Goal: Find specific page/section: Find specific page/section

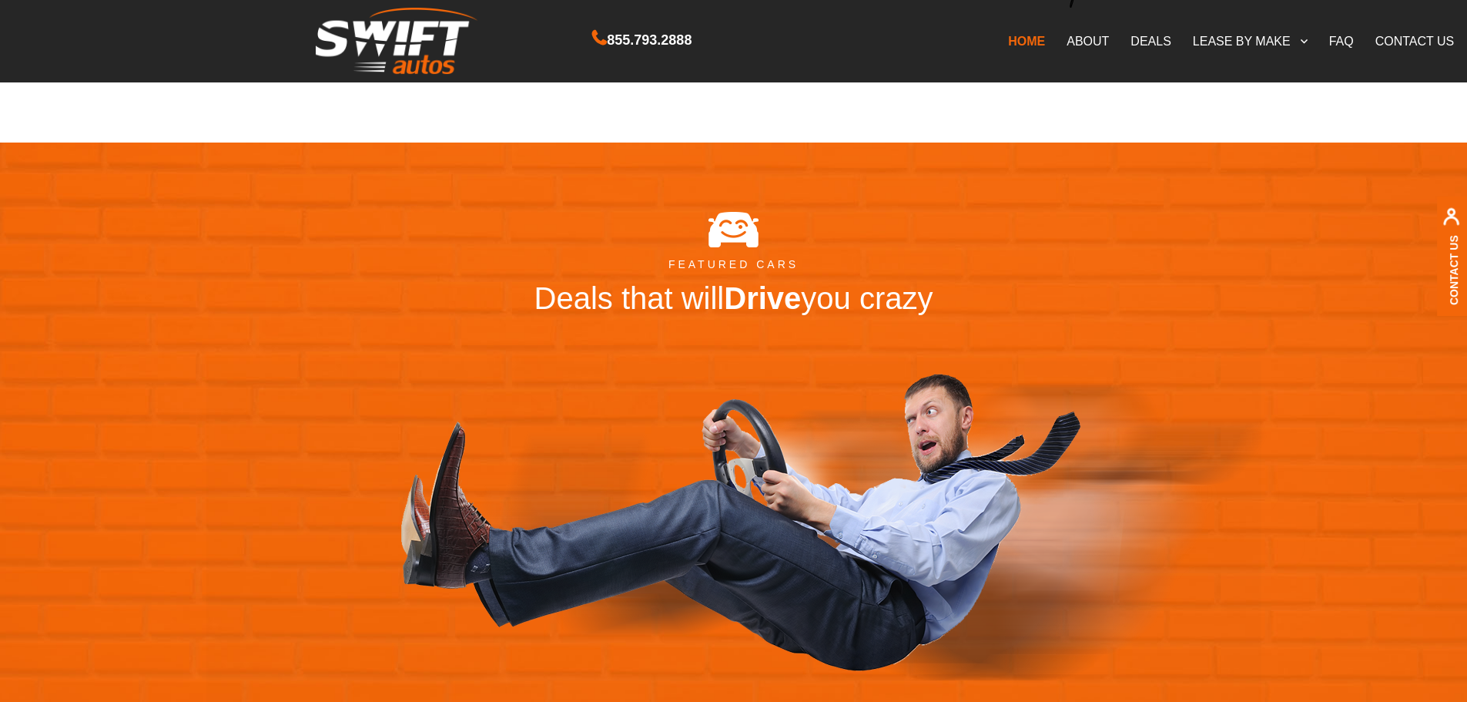
scroll to position [1617, 0]
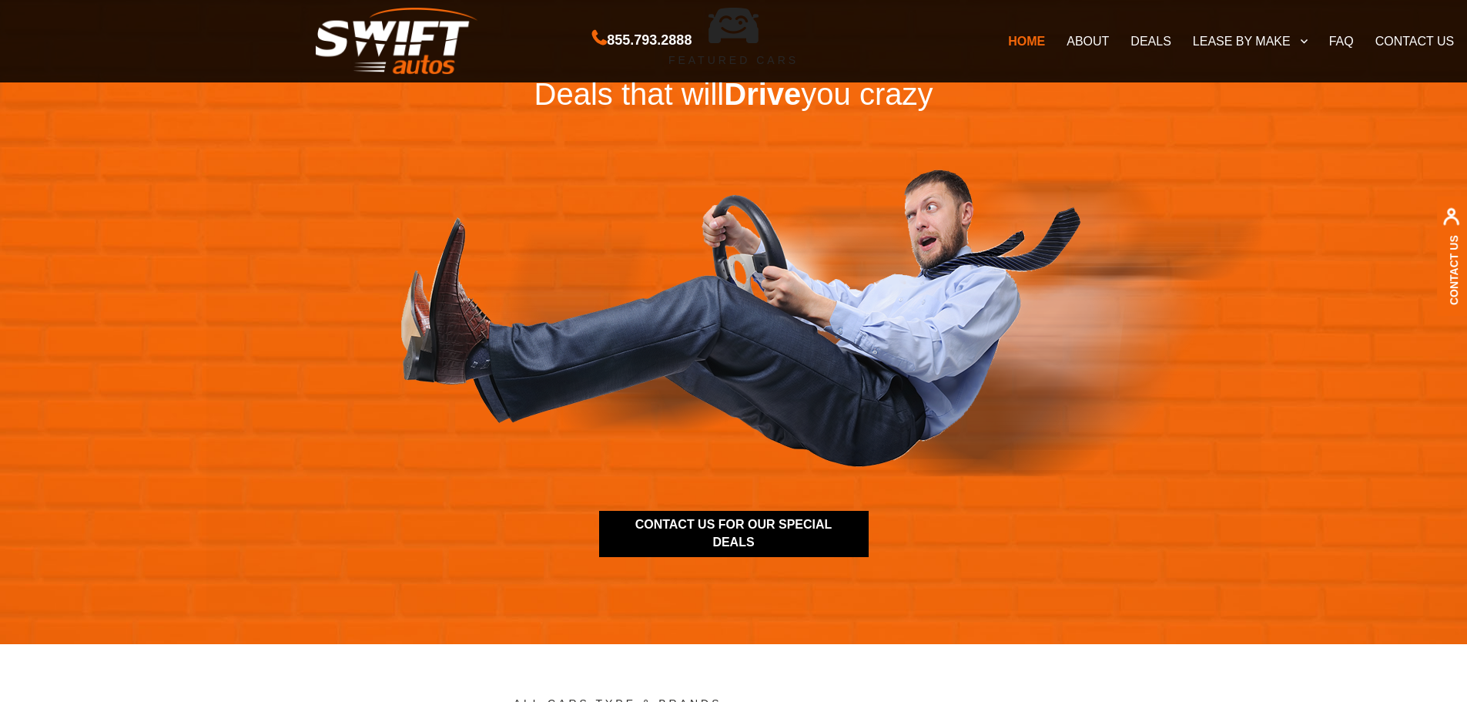
click at [1093, 40] on link "ABOUT" at bounding box center [1088, 41] width 64 height 32
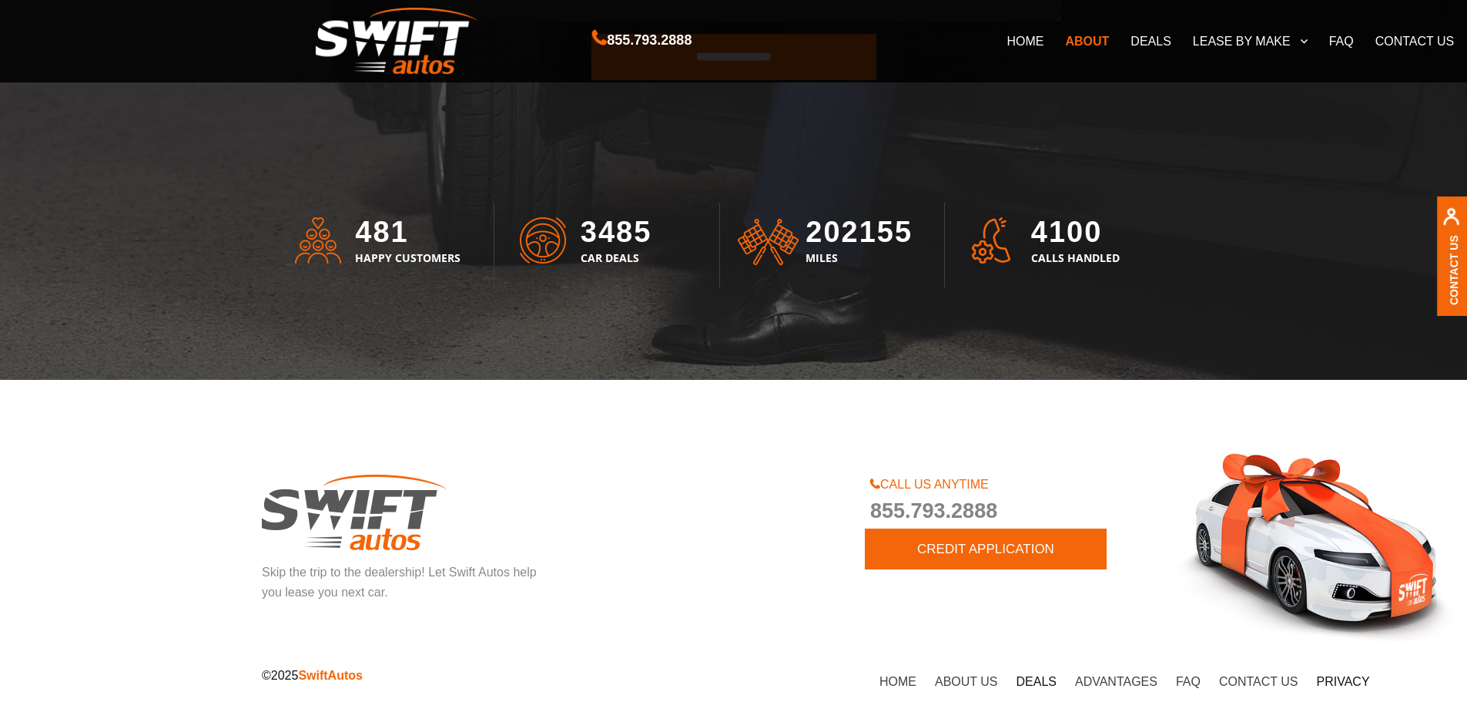
scroll to position [4616, 0]
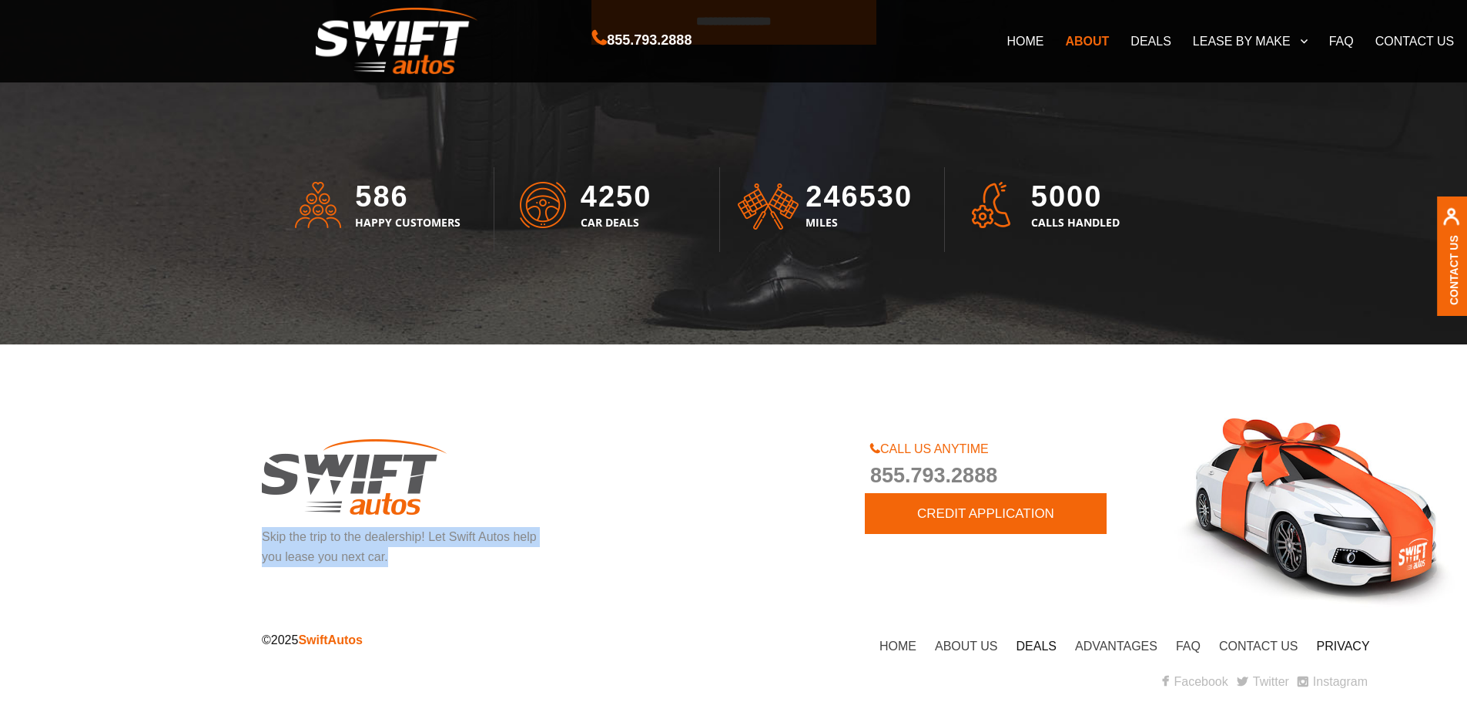
drag, startPoint x: 397, startPoint y: 560, endPoint x: 251, endPoint y: 530, distance: 148.6
click at [251, 530] on div "Skip the trip to the dealership! Let Swift Autos help you lease you next car." at bounding box center [402, 513] width 304 height 148
click at [1460, 243] on link "Contact Us" at bounding box center [1454, 270] width 12 height 70
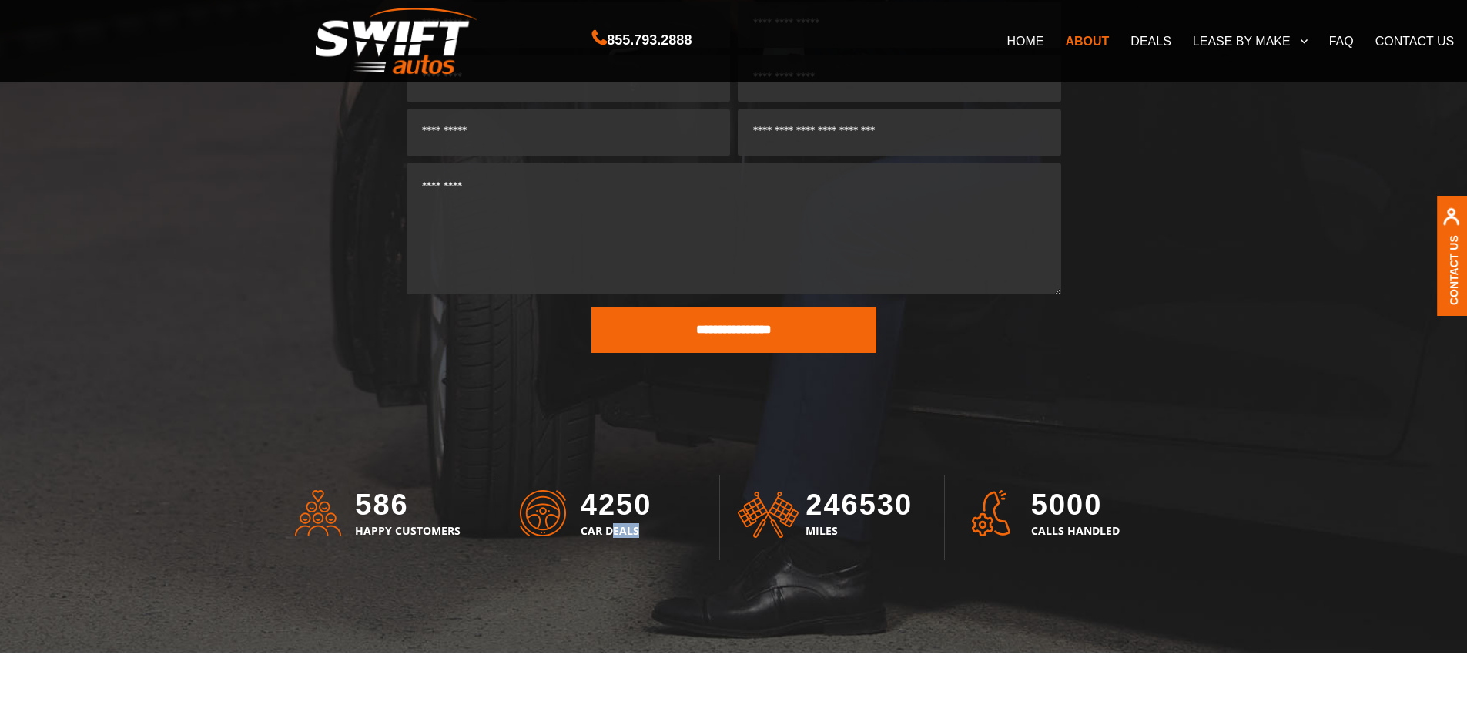
drag, startPoint x: 648, startPoint y: 528, endPoint x: 604, endPoint y: 516, distance: 45.6
click at [613, 524] on h3 "CAR DEALS" at bounding box center [652, 538] width 142 height 29
drag, startPoint x: 604, startPoint y: 516, endPoint x: 592, endPoint y: 505, distance: 16.9
click at [592, 505] on div "4250" at bounding box center [652, 503] width 142 height 39
drag, startPoint x: 586, startPoint y: 498, endPoint x: 648, endPoint y: 528, distance: 68.6
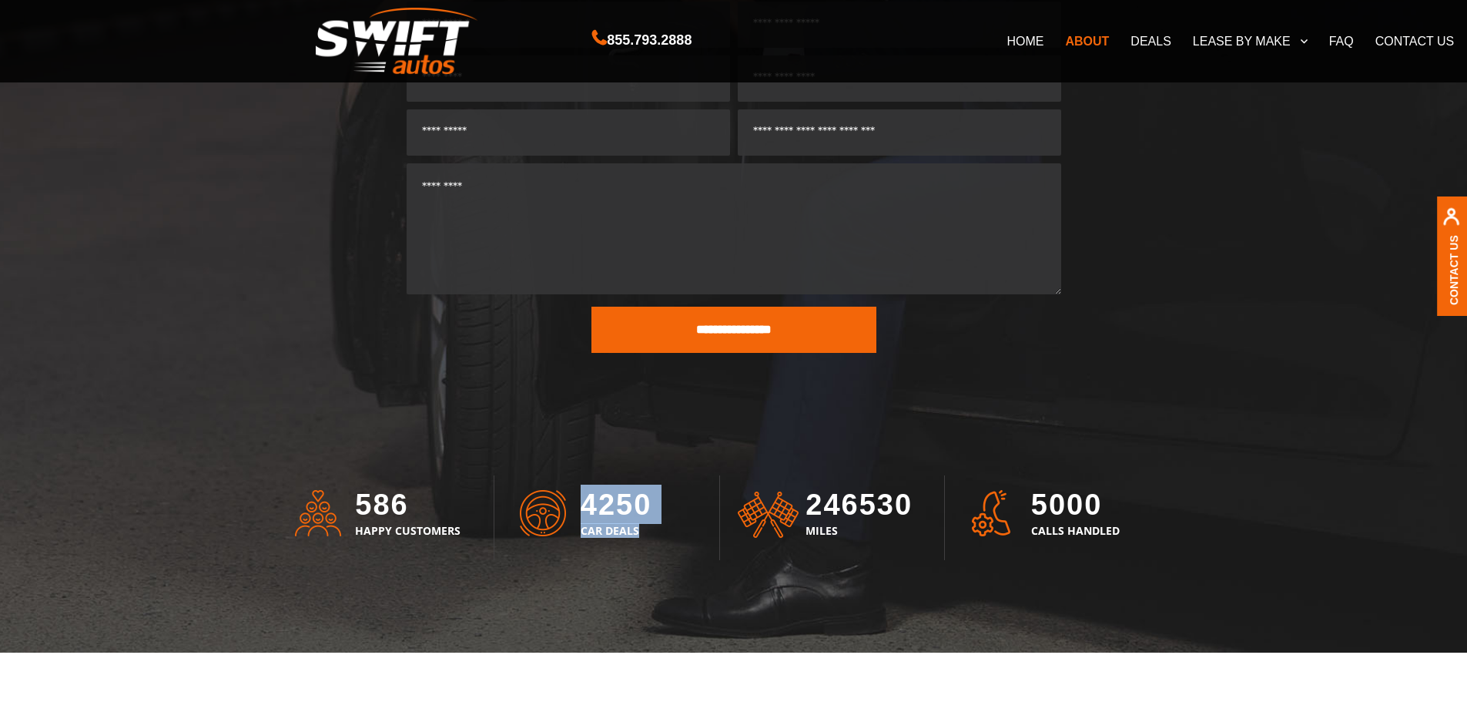
click at [648, 528] on div "4250 CAR DEALS" at bounding box center [621, 520] width 203 height 72
